Goal: Task Accomplishment & Management: Use online tool/utility

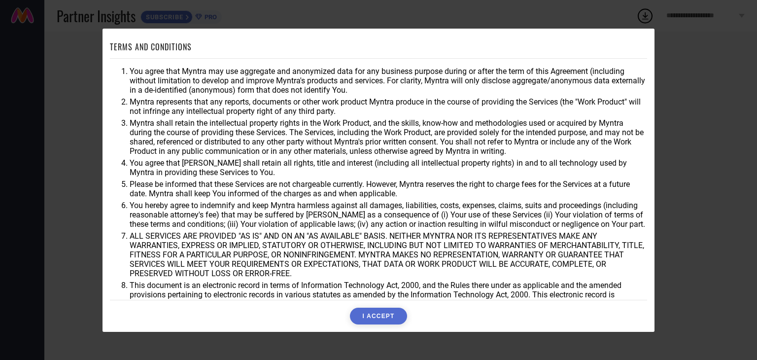
scroll to position [28, 0]
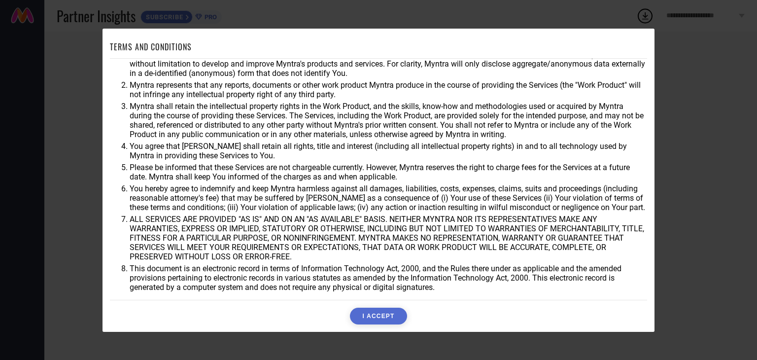
click at [384, 316] on button "I ACCEPT" at bounding box center [378, 316] width 57 height 17
